Goal: Find specific page/section: Find specific page/section

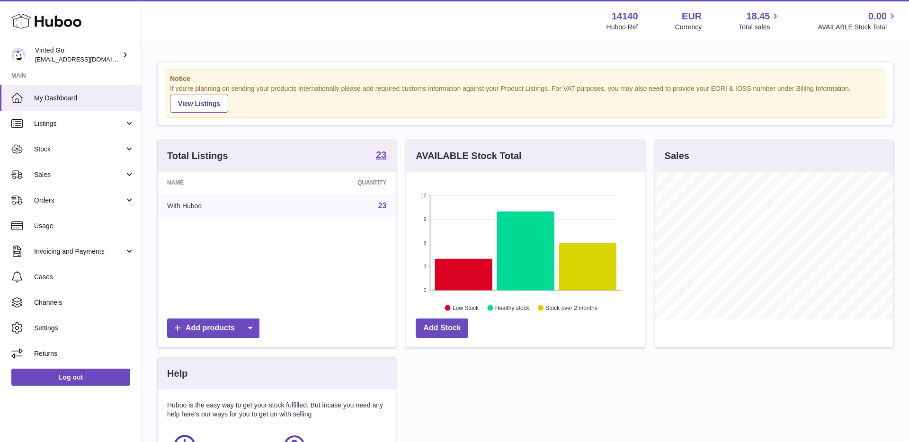
scroll to position [148, 238]
click at [81, 143] on link "Stock" at bounding box center [71, 149] width 142 height 26
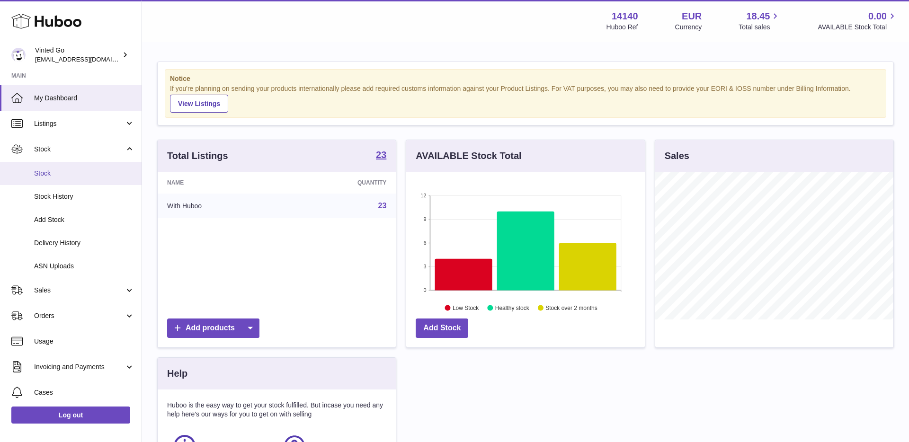
click at [85, 169] on span "Stock" at bounding box center [84, 173] width 100 height 9
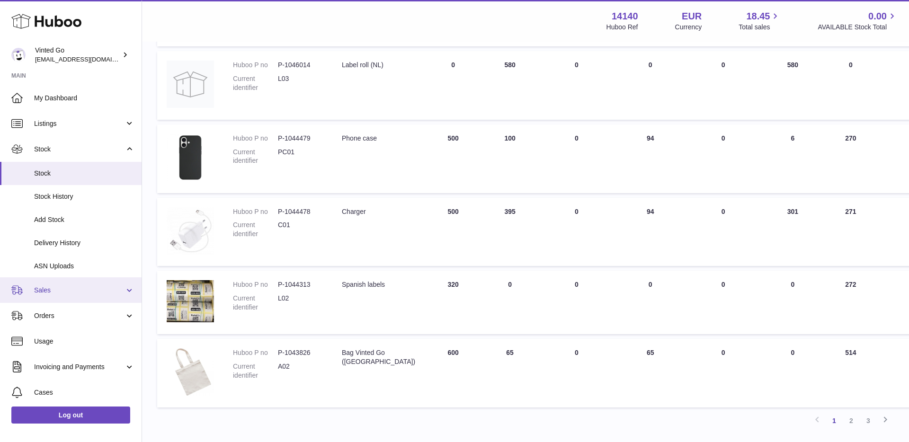
scroll to position [439, 0]
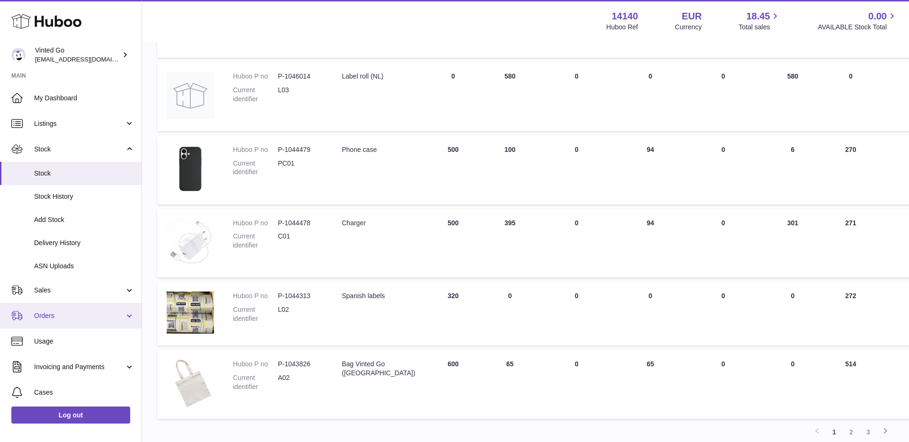
click at [75, 311] on link "Orders" at bounding box center [71, 316] width 142 height 26
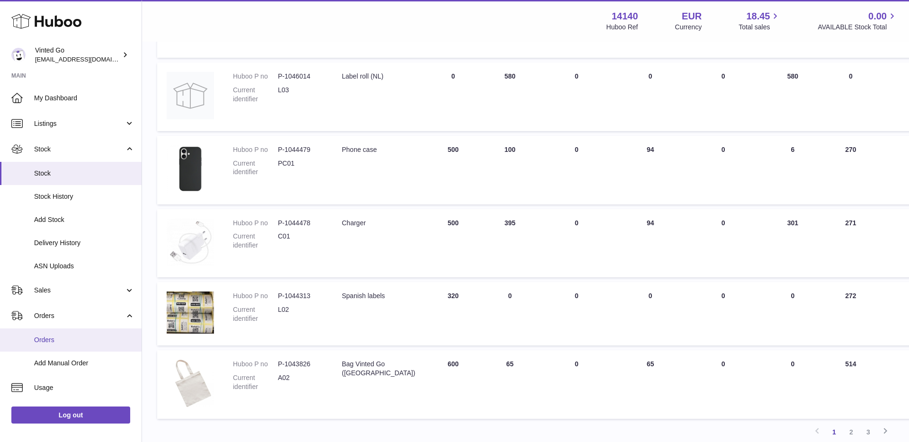
click at [71, 330] on link "Orders" at bounding box center [71, 340] width 142 height 23
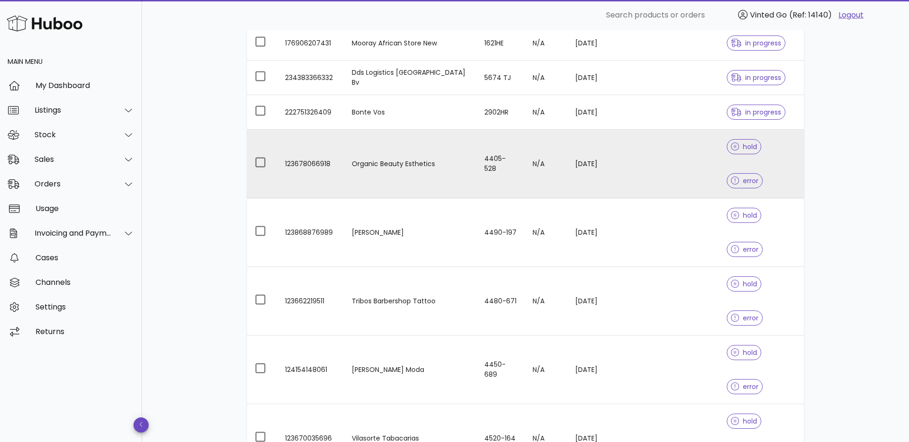
scroll to position [181, 0]
